Goal: Task Accomplishment & Management: Complete application form

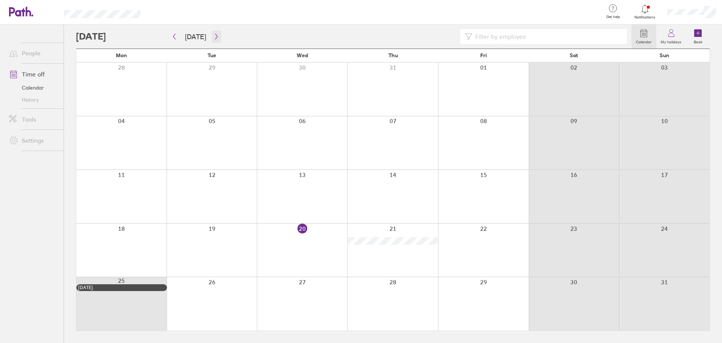
click at [214, 34] on icon "button" at bounding box center [217, 36] width 6 height 6
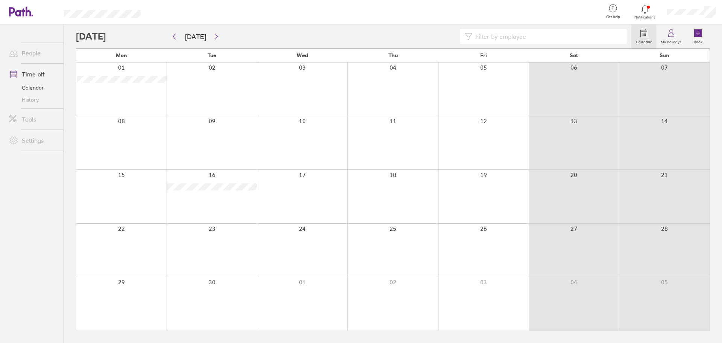
click at [206, 83] on div at bounding box center [212, 88] width 91 height 53
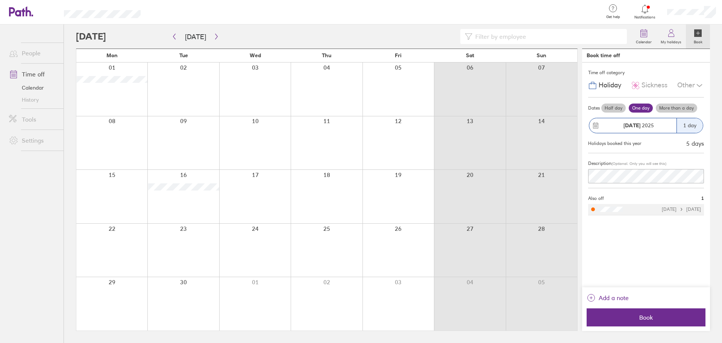
click at [681, 88] on div "Other" at bounding box center [690, 85] width 27 height 14
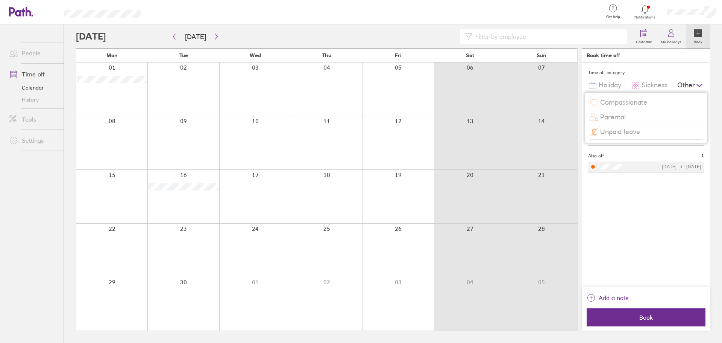
click at [634, 104] on span "Compassionate" at bounding box center [623, 103] width 47 height 8
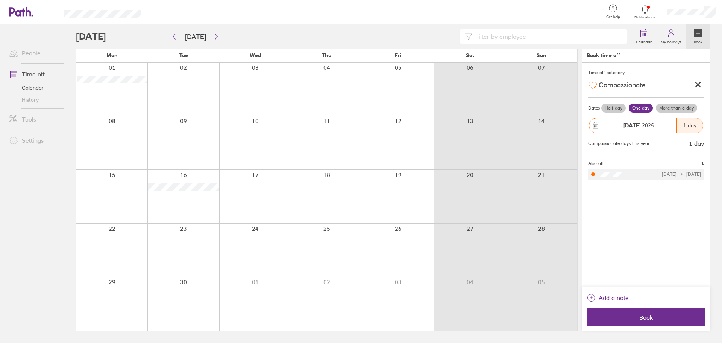
click at [662, 103] on div "Half day One day More than a day" at bounding box center [652, 108] width 104 height 12
click at [666, 107] on label "More than a day" at bounding box center [676, 107] width 41 height 9
click at [0, 0] on input "More than a day" at bounding box center [0, 0] width 0 height 0
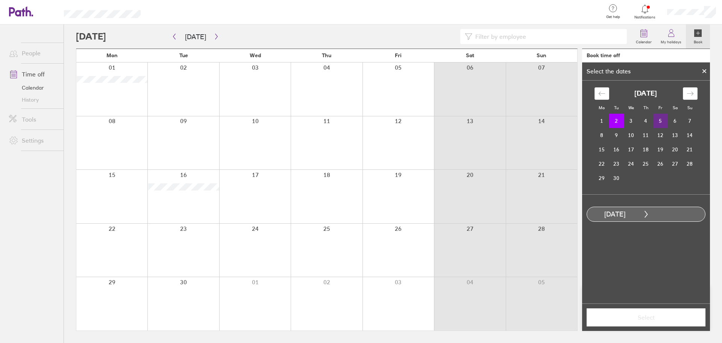
click at [660, 119] on td "5" at bounding box center [660, 121] width 15 height 14
click at [706, 70] on icon at bounding box center [704, 71] width 3 height 3
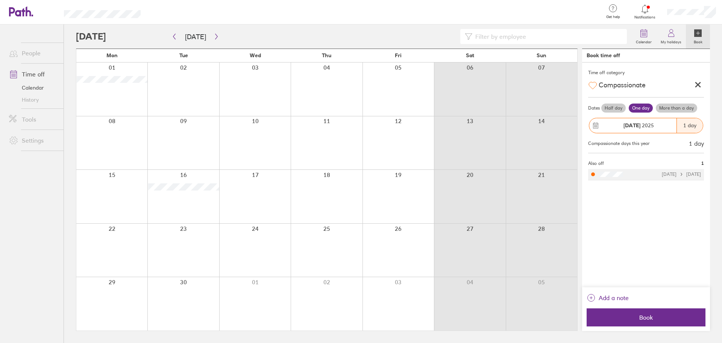
click at [651, 12] on div at bounding box center [645, 9] width 24 height 11
